Goal: Find specific page/section: Find specific page/section

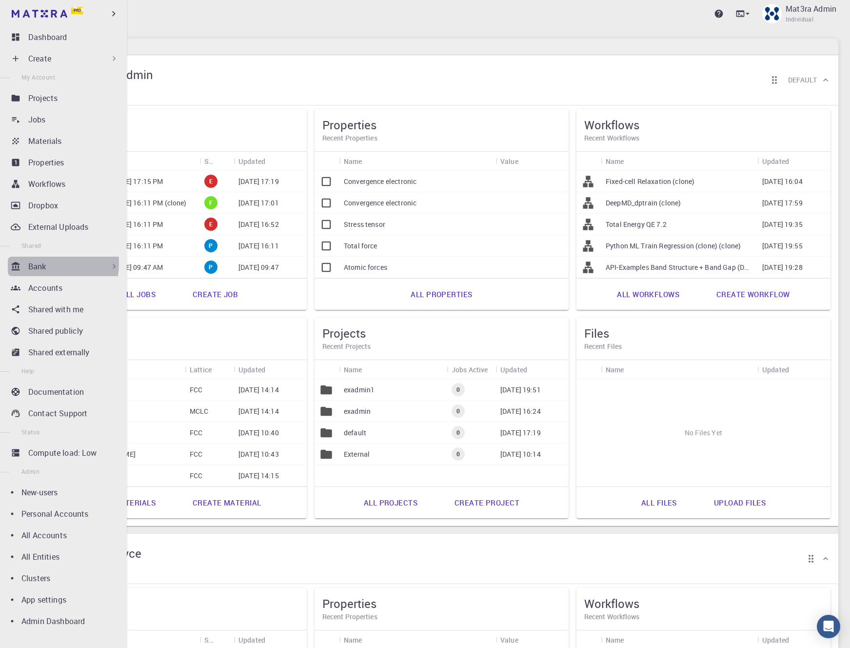
click at [45, 263] on p "Bank" at bounding box center [37, 266] width 18 height 12
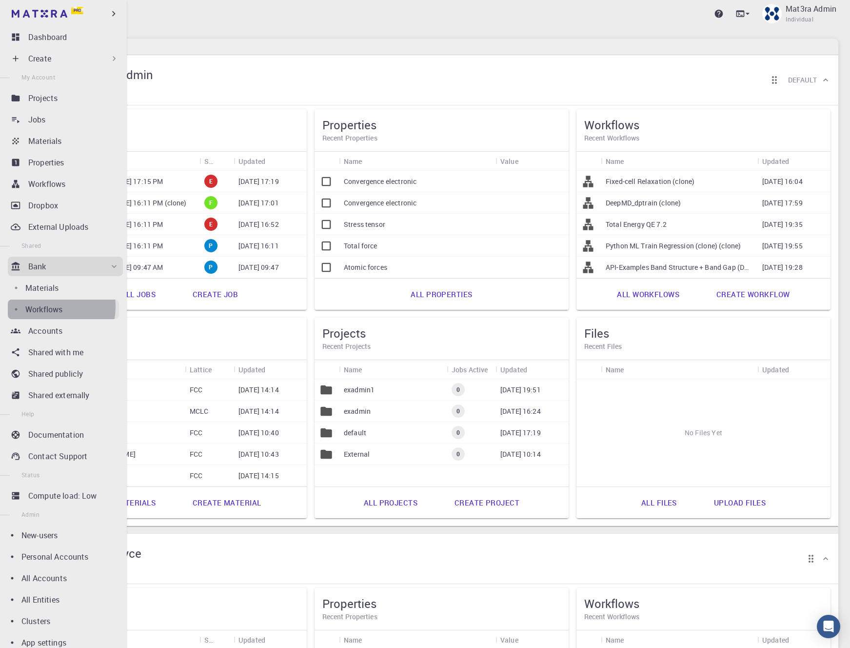
click at [45, 306] on p "Workflows" at bounding box center [43, 309] width 37 height 12
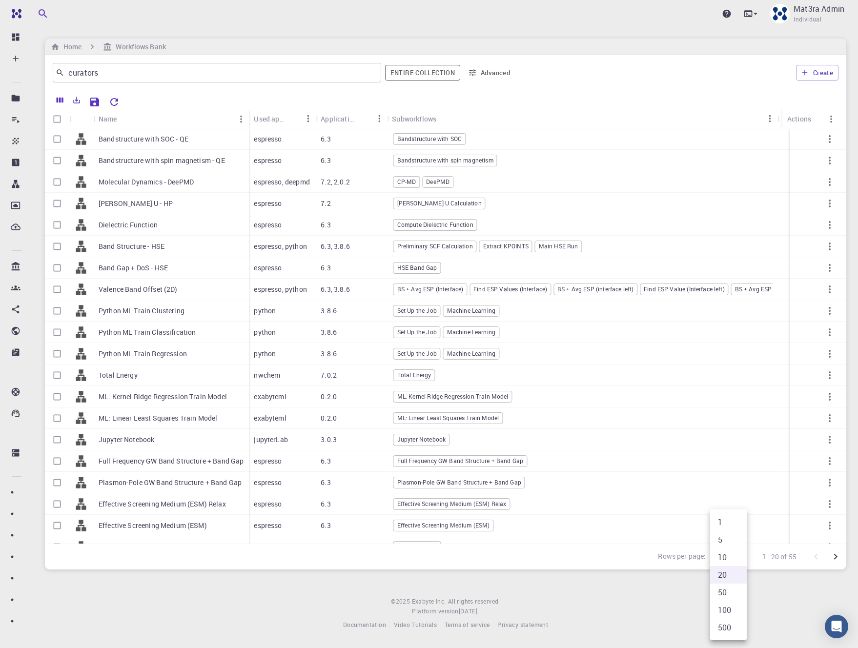
click at [738, 556] on body "Pro Dashboard Create New Job New Material Create Material Upload File Import fr…" at bounding box center [429, 324] width 858 height 648
click at [729, 593] on li "50" at bounding box center [728, 592] width 37 height 18
type input "50"
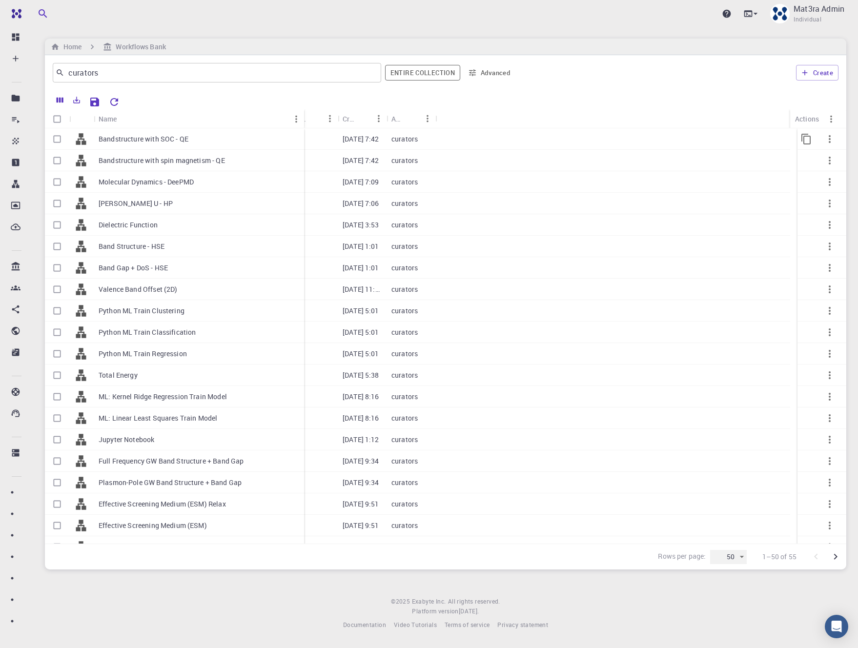
drag, startPoint x: 140, startPoint y: 123, endPoint x: 301, endPoint y: 143, distance: 162.7
click at [301, 143] on div "Name Used application Application Version Subworkflows Tags Created Account Act…" at bounding box center [445, 326] width 801 height 434
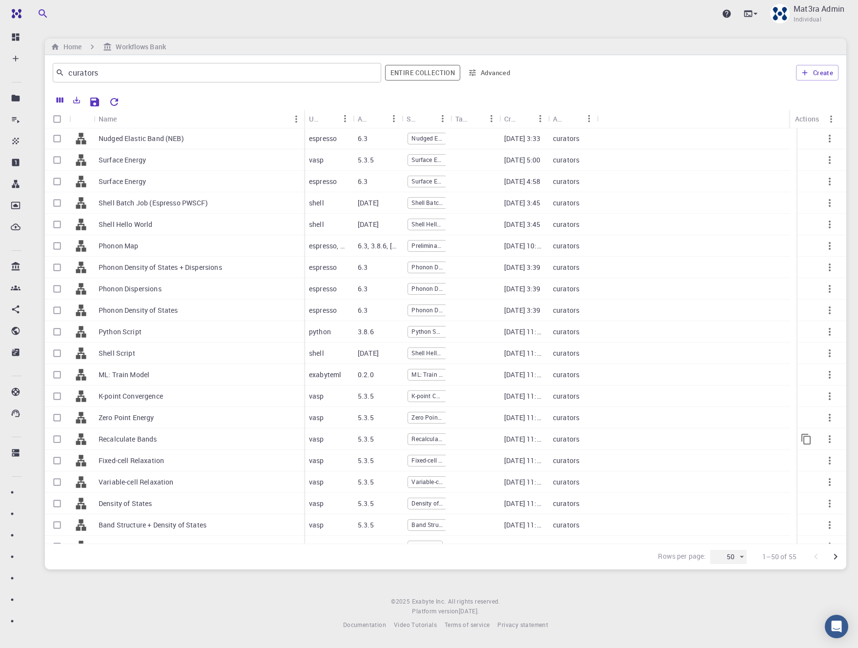
scroll to position [494, 0]
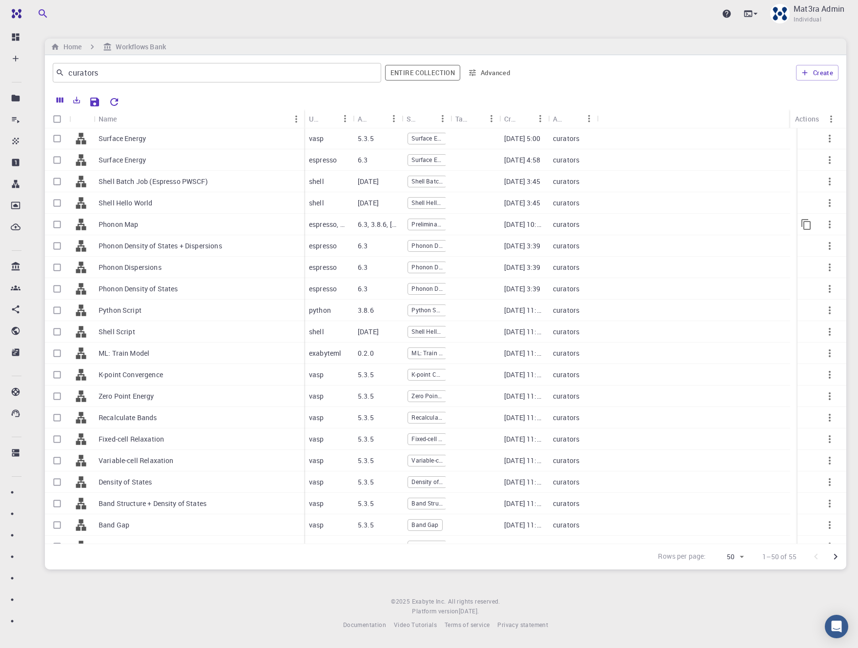
click at [828, 223] on icon "button" at bounding box center [829, 224] width 2 height 8
click at [820, 265] on span "Expand" at bounding box center [828, 265] width 21 height 10
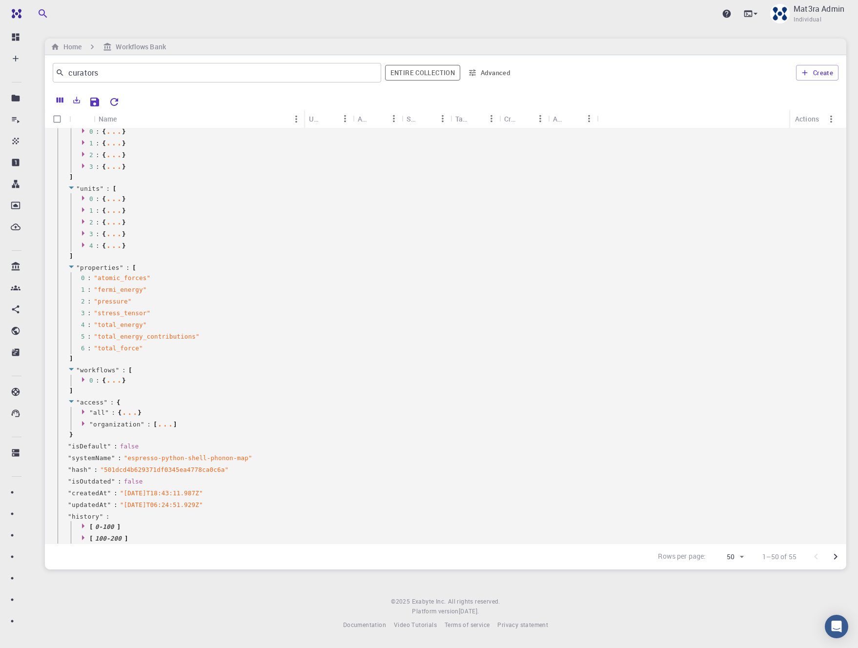
scroll to position [655, 0]
click at [83, 379] on icon at bounding box center [83, 380] width 2 height 5
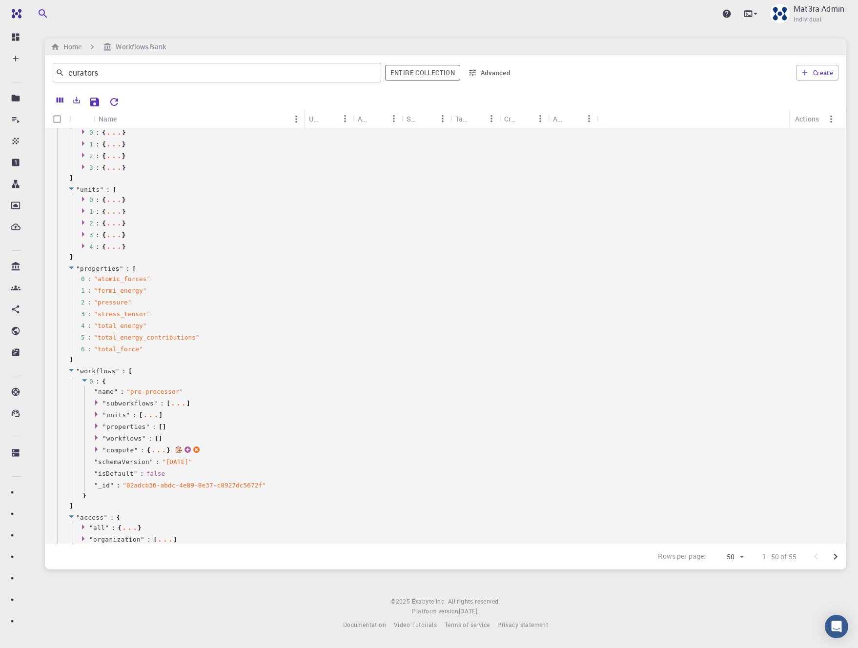
click at [97, 448] on icon at bounding box center [97, 449] width 7 height 6
